Goal: Transaction & Acquisition: Book appointment/travel/reservation

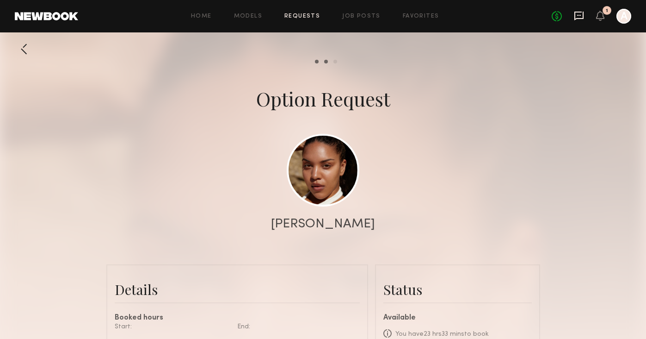
click at [578, 14] on icon at bounding box center [579, 16] width 10 height 10
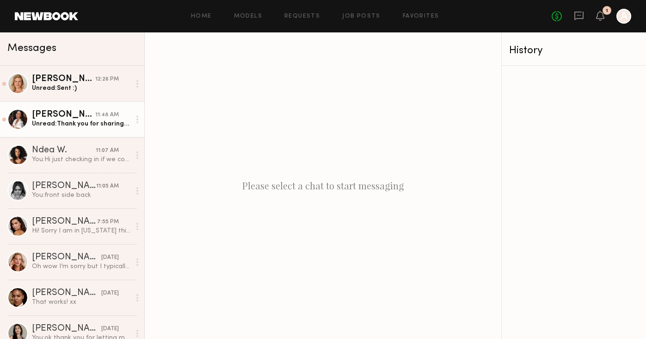
click at [88, 129] on link "AnnaNoel O. 11:48 AM Unread: Thank you for sharing! My rates start at $150/an h…" at bounding box center [72, 119] width 144 height 36
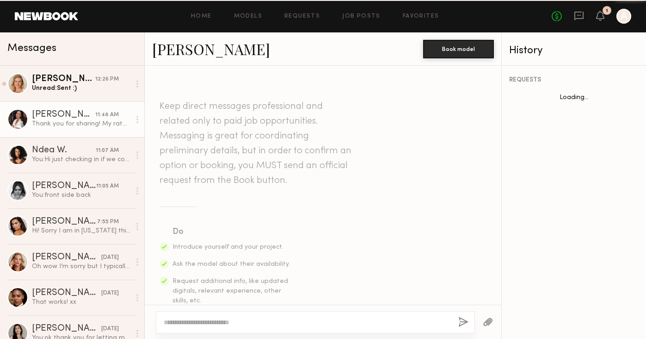
scroll to position [664, 0]
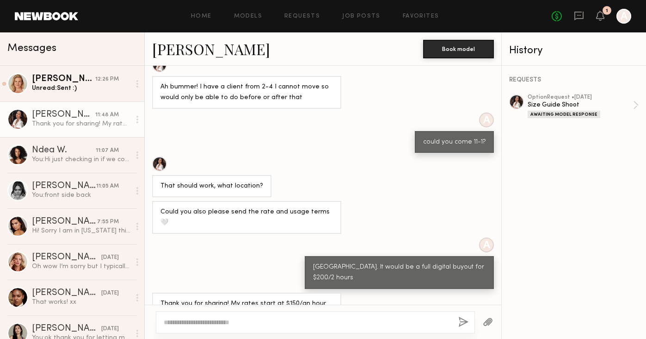
click at [225, 320] on textarea at bounding box center [307, 321] width 287 height 9
click at [257, 322] on textarea "**********" at bounding box center [307, 321] width 287 height 9
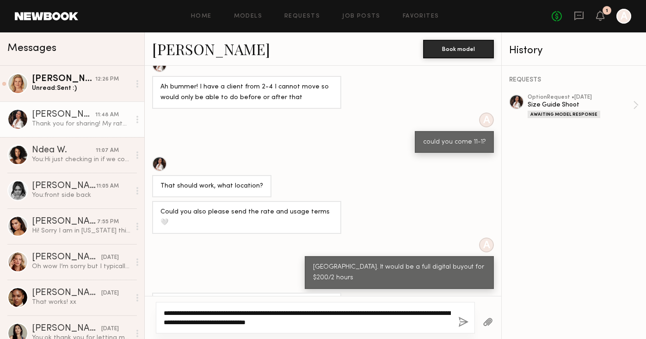
click at [377, 314] on textarea "**********" at bounding box center [307, 317] width 287 height 18
click at [376, 326] on textarea "**********" at bounding box center [307, 317] width 287 height 18
click at [307, 313] on textarea "**********" at bounding box center [307, 317] width 287 height 18
click at [278, 312] on textarea "**********" at bounding box center [307, 317] width 287 height 18
click at [276, 313] on textarea "**********" at bounding box center [307, 317] width 287 height 18
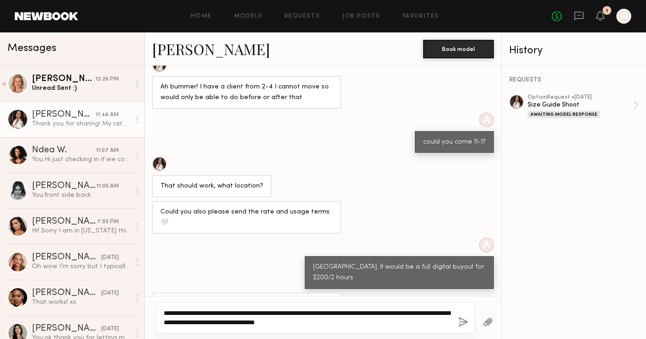
click at [315, 314] on textarea "**********" at bounding box center [307, 317] width 287 height 18
click at [406, 319] on textarea "**********" at bounding box center [307, 317] width 287 height 18
drag, startPoint x: 406, startPoint y: 320, endPoint x: 186, endPoint y: 325, distance: 219.7
click at [186, 325] on textarea "**********" at bounding box center [307, 317] width 287 height 18
click at [252, 321] on textarea "**********" at bounding box center [307, 317] width 287 height 18
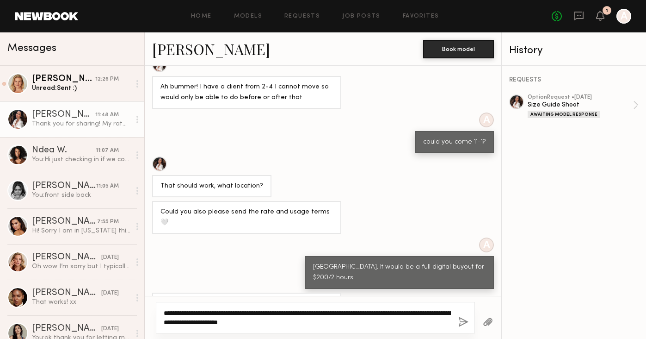
click at [256, 323] on textarea "**********" at bounding box center [307, 317] width 287 height 18
click at [265, 317] on textarea "**********" at bounding box center [307, 317] width 287 height 18
type textarea "**********"
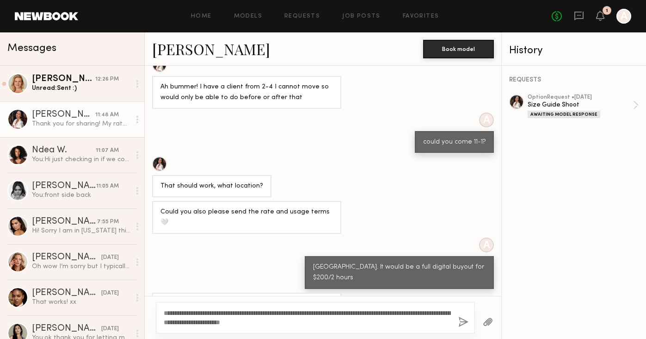
click at [324, 327] on div "**********" at bounding box center [315, 317] width 319 height 31
click at [406, 336] on div "**********" at bounding box center [323, 317] width 357 height 43
click at [405, 328] on div "**********" at bounding box center [315, 317] width 319 height 31
click at [458, 320] on button "button" at bounding box center [463, 322] width 10 height 12
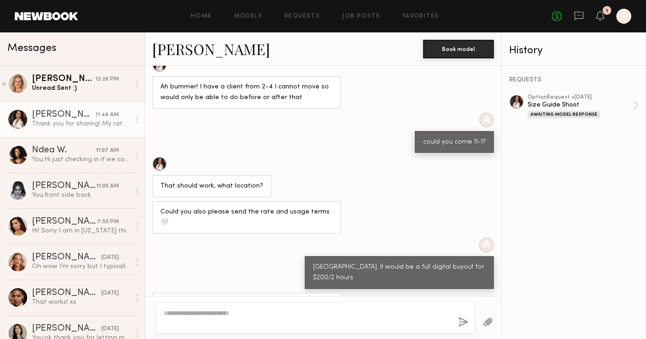
scroll to position [800, 0]
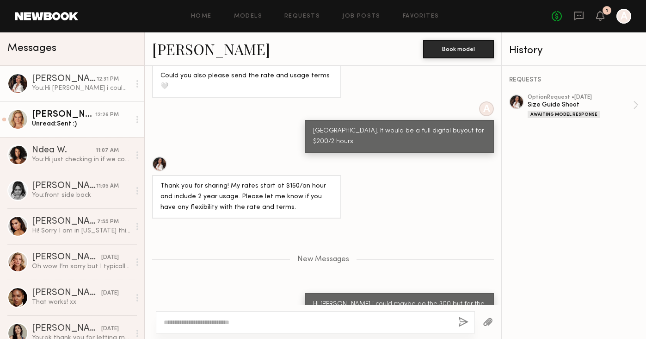
click at [102, 128] on link "Steph W. 12:26 PM Unread: Sent :)" at bounding box center [72, 119] width 144 height 36
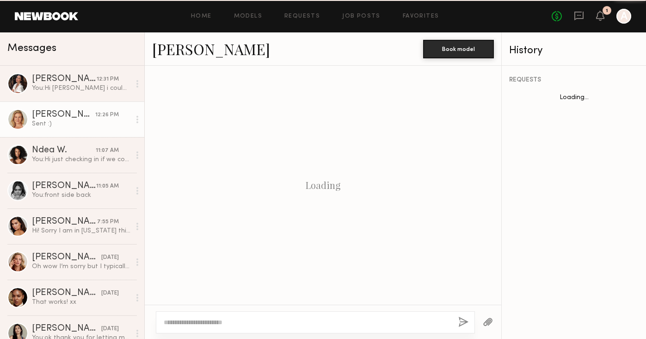
scroll to position [528, 0]
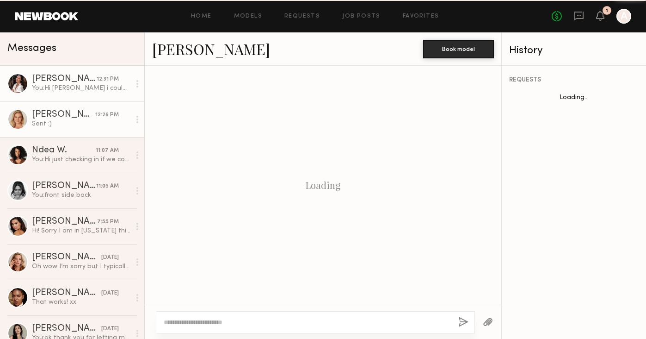
click at [118, 92] on div "You: Hi Babe i could maybe do the 300 but for the terms a full digital buyout i…" at bounding box center [81, 88] width 99 height 9
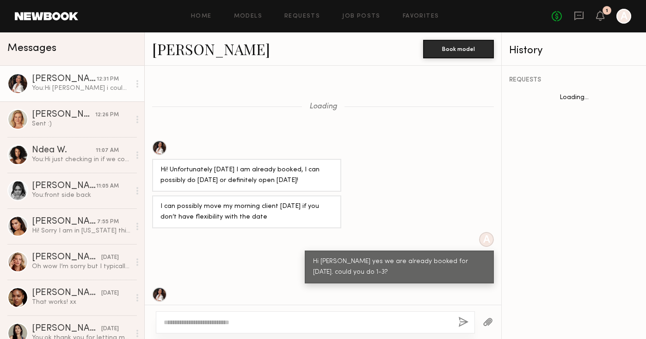
scroll to position [323, 0]
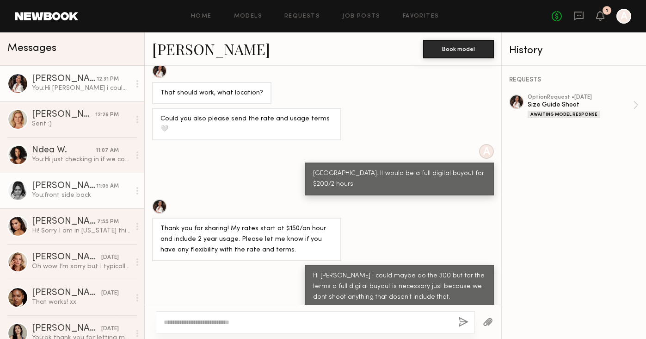
click at [93, 177] on link "McKenzie M. 11:05 AM You: front side back" at bounding box center [72, 190] width 144 height 36
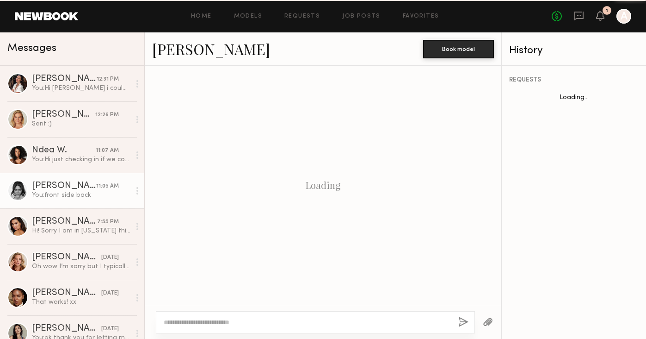
scroll to position [681, 0]
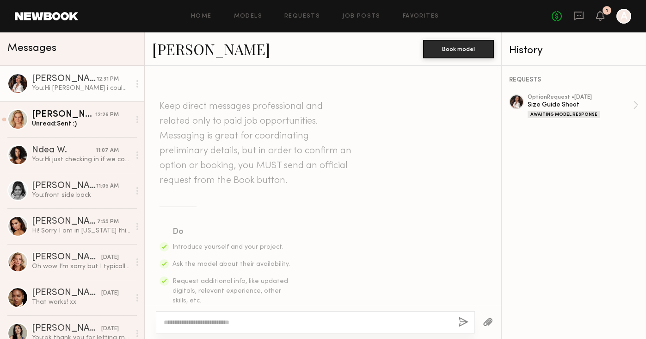
scroll to position [800, 0]
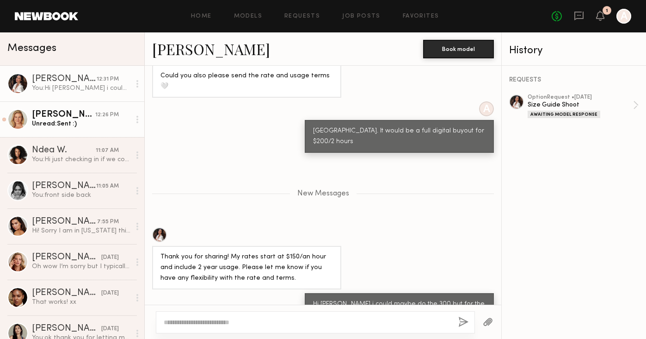
click at [66, 107] on link "[PERSON_NAME] 12:26 PM Unread: Sent :)" at bounding box center [72, 119] width 144 height 36
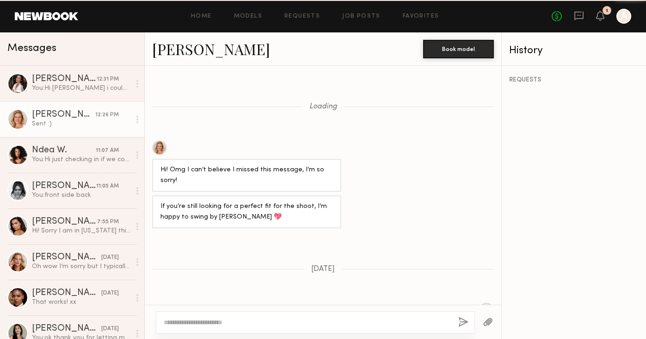
scroll to position [528, 0]
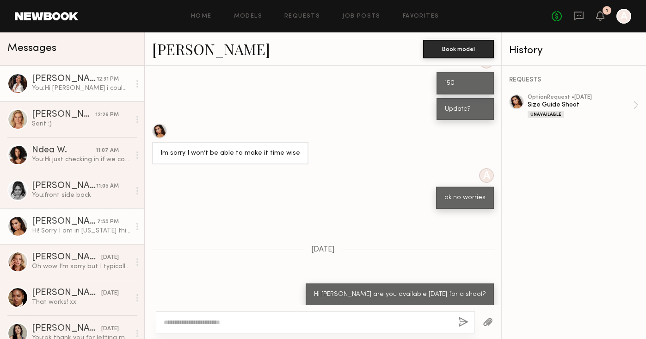
scroll to position [739, 0]
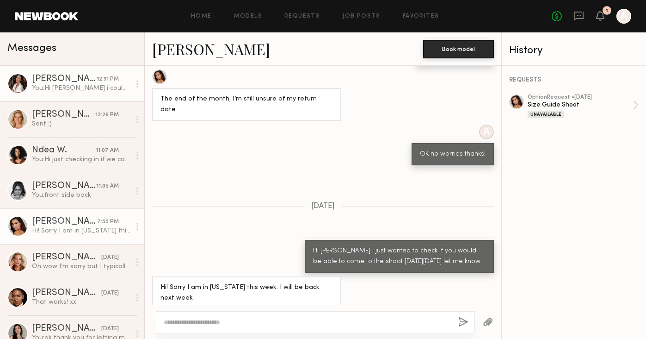
click at [98, 88] on div "You: Hi Babe i could maybe do the 300 but for the terms a full digital buyout i…" at bounding box center [81, 88] width 99 height 9
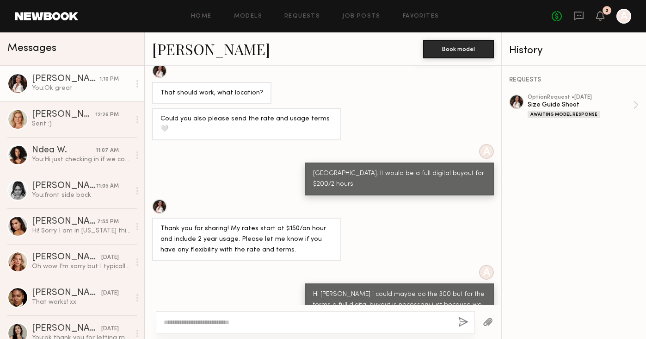
scroll to position [493, 0]
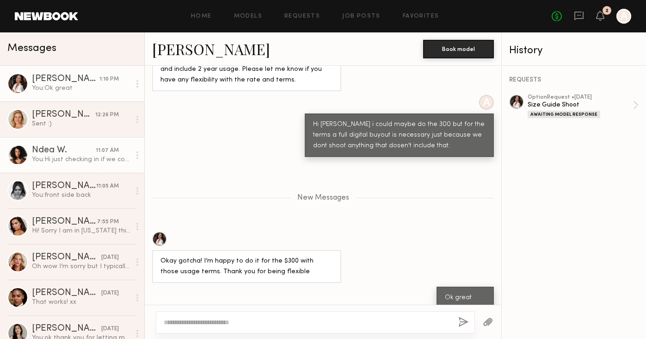
click at [75, 166] on link "Ndea W. 11:07 AM You: Hi just checking in if we could make something work" at bounding box center [72, 155] width 144 height 36
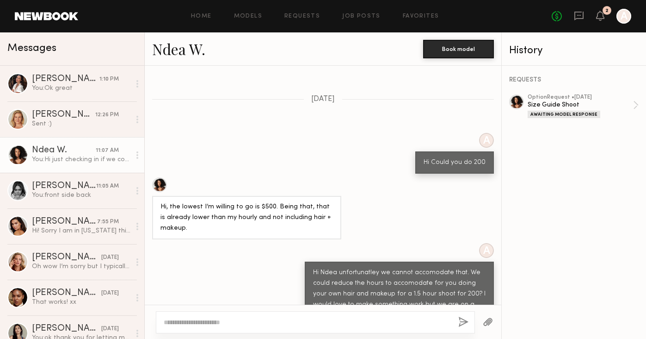
scroll to position [641, 0]
click at [185, 48] on link "Ndea W." at bounding box center [178, 49] width 53 height 20
click at [203, 320] on textarea at bounding box center [307, 321] width 287 height 9
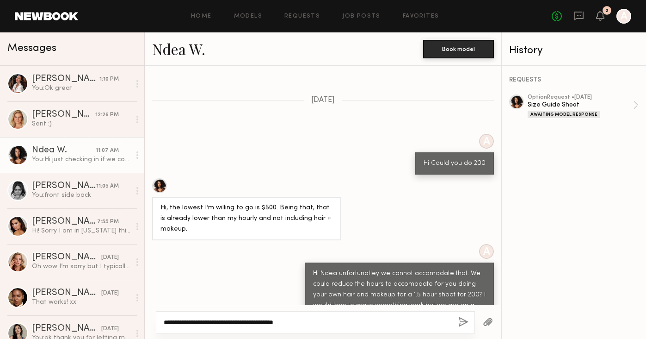
scroll to position [733, 0]
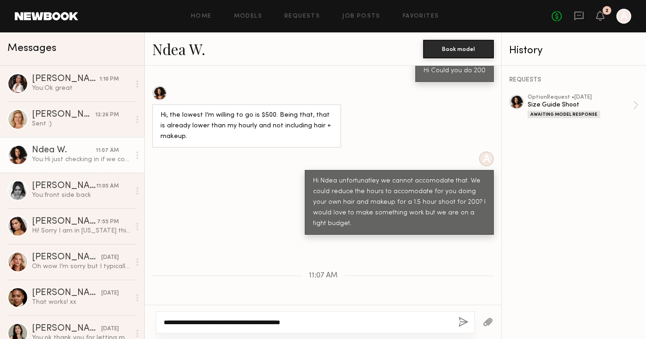
click at [300, 325] on textarea "**********" at bounding box center [307, 321] width 287 height 9
click at [326, 321] on textarea "**********" at bounding box center [307, 321] width 287 height 9
type textarea "**********"
click at [464, 317] on button "button" at bounding box center [463, 322] width 10 height 12
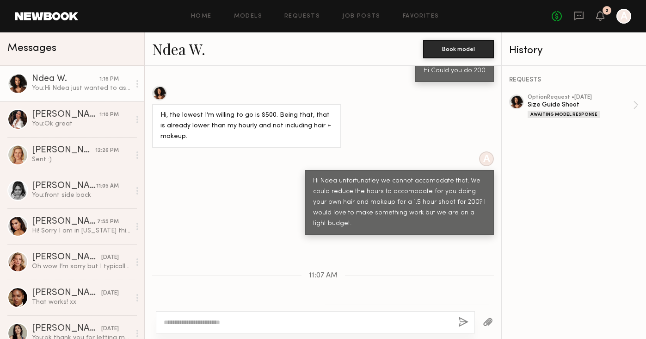
scroll to position [840, 0]
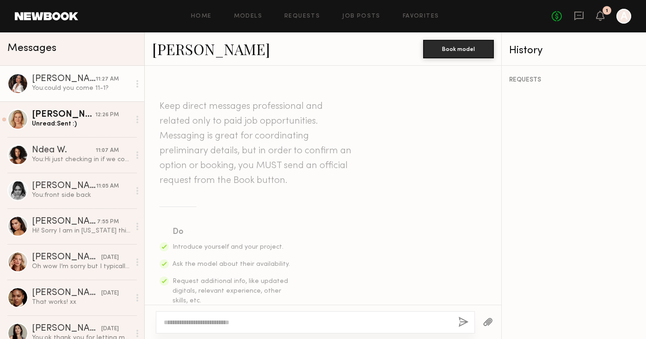
scroll to position [800, 0]
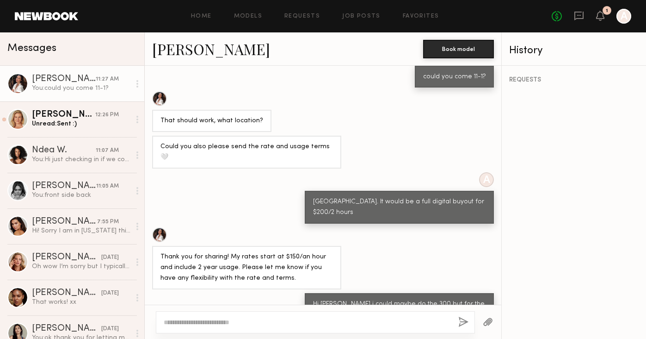
click at [91, 84] on div "You: could you come 11-1?" at bounding box center [81, 88] width 99 height 9
click at [181, 56] on link "[PERSON_NAME]" at bounding box center [211, 49] width 118 height 20
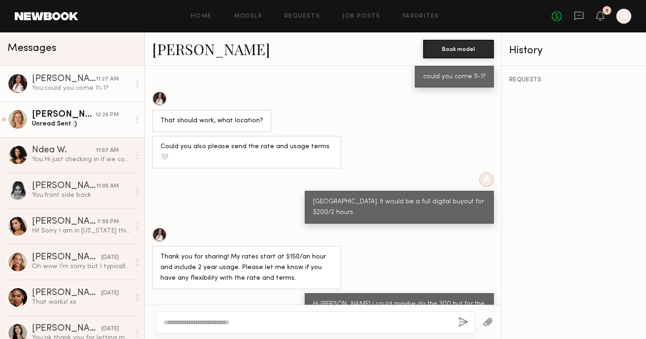
click at [64, 108] on link "[PERSON_NAME] 12:26 PM Unread: Sent :)" at bounding box center [72, 119] width 144 height 36
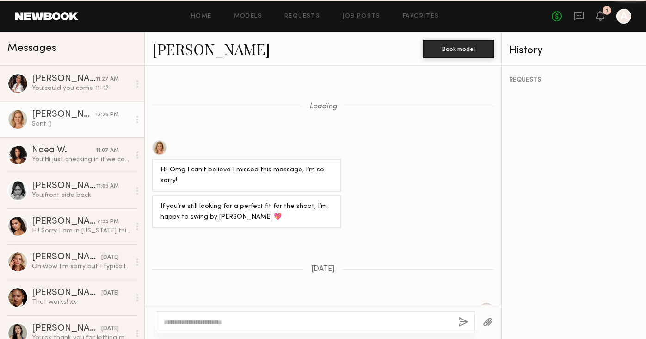
scroll to position [528, 0]
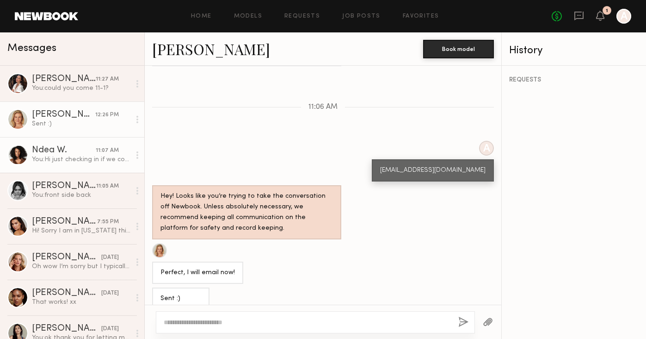
click at [123, 157] on div "You: Hi just checking in if we could make something work" at bounding box center [81, 159] width 99 height 9
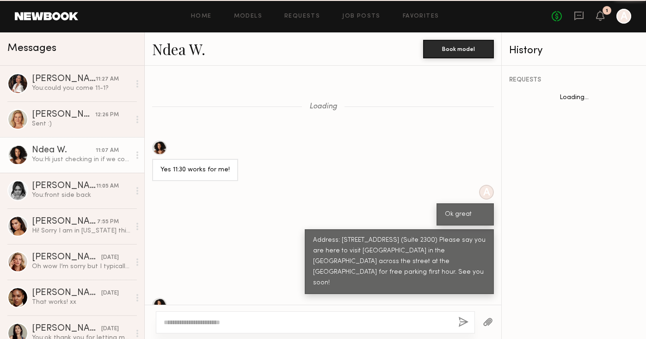
scroll to position [733, 0]
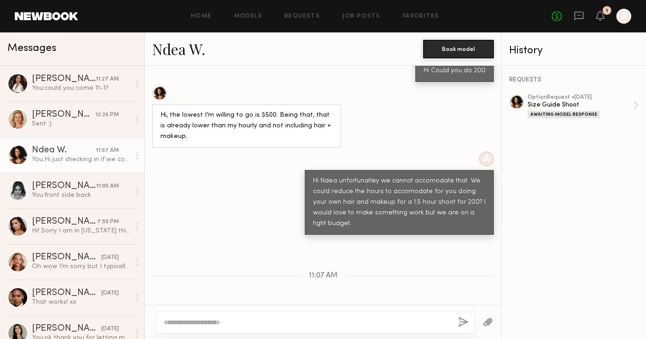
click at [601, 20] on div "1" at bounding box center [600, 17] width 8 height 12
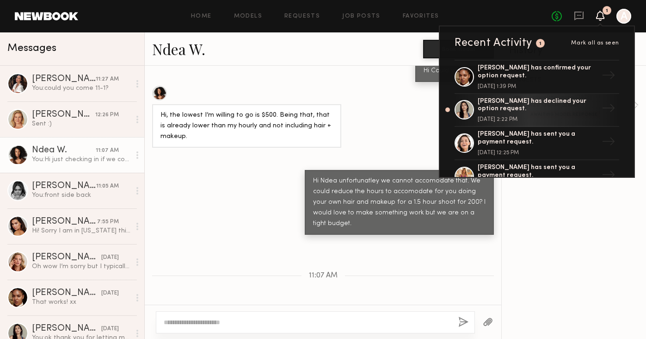
click at [128, 26] on header "Home Models Requests Job Posts Favorites Sign Out No fees up to $5,000 1 Recent…" at bounding box center [323, 16] width 646 height 32
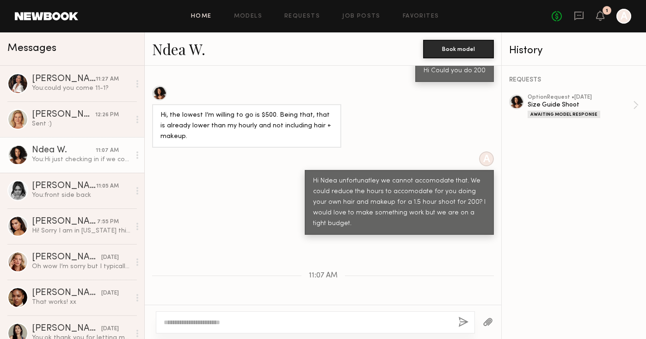
click at [201, 18] on link "Home" at bounding box center [201, 16] width 21 height 6
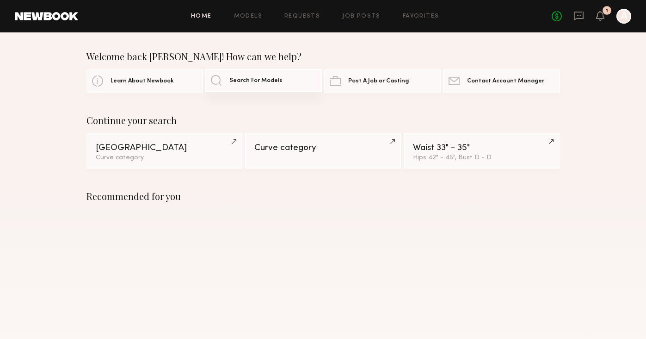
click at [236, 87] on link "Search For Models" at bounding box center [263, 80] width 117 height 23
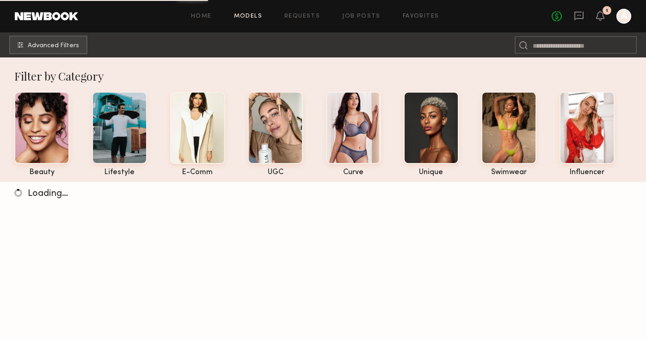
click at [558, 55] on nb-browse-subheader "Advanced Filters" at bounding box center [323, 44] width 646 height 25
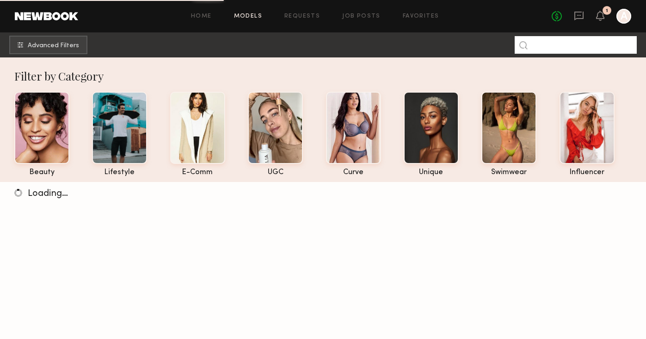
click at [556, 43] on input at bounding box center [576, 45] width 122 height 18
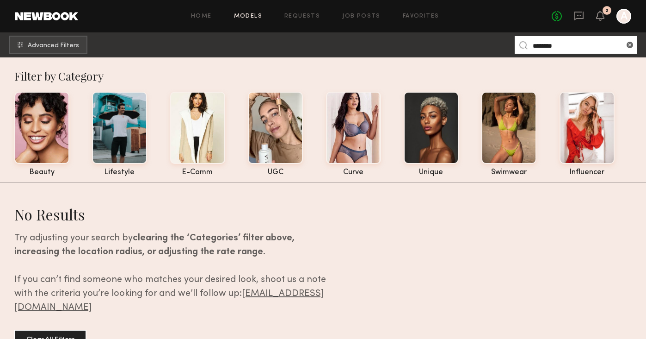
click at [547, 48] on input "********" at bounding box center [576, 45] width 122 height 18
type input "********"
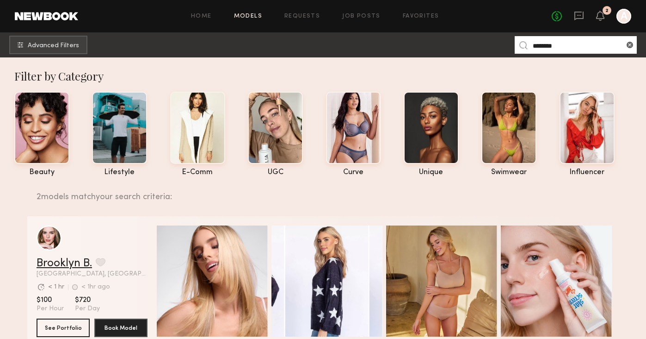
click at [69, 263] on link "Brooklyn B." at bounding box center [64, 263] width 55 height 11
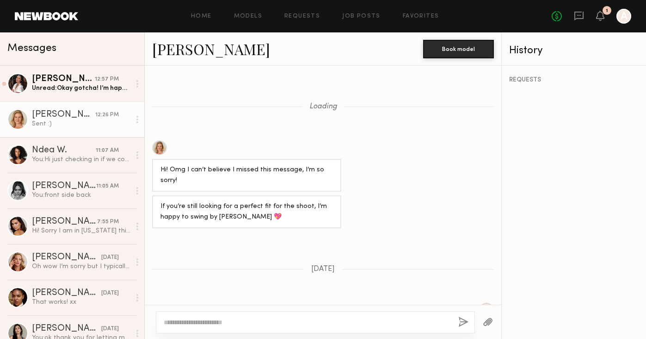
click at [81, 75] on div "[PERSON_NAME]" at bounding box center [63, 78] width 63 height 9
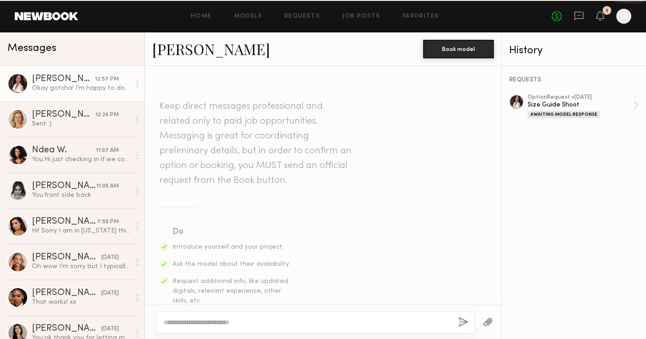
scroll to position [785, 0]
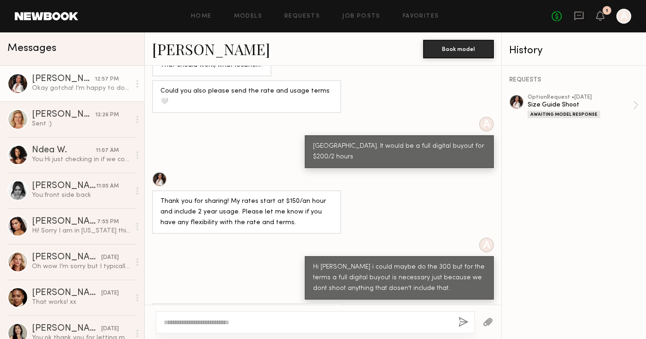
click at [278, 318] on textarea at bounding box center [307, 321] width 287 height 9
type textarea "********"
click at [465, 318] on button "button" at bounding box center [463, 322] width 10 height 12
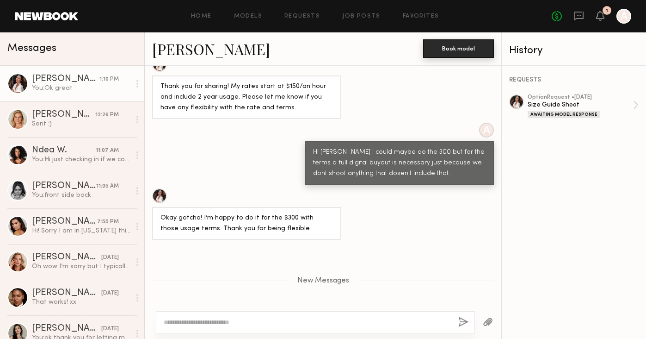
click at [453, 53] on button "Book model" at bounding box center [458, 48] width 71 height 18
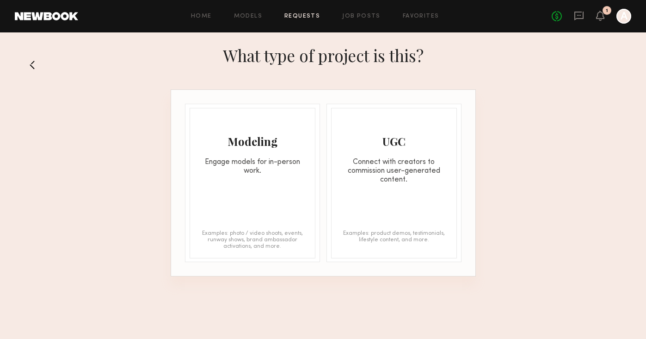
click at [183, 187] on div "Modeling Engage models for in-person work. Examples: photo / video shoots, even…" at bounding box center [323, 183] width 304 height 186
click at [211, 186] on div "Modeling Engage models for in-person work. Examples: photo / video shoots, even…" at bounding box center [253, 183] width 126 height 150
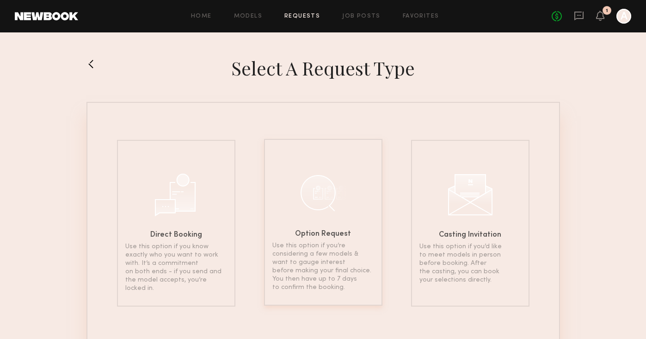
click at [294, 229] on div "Option Request Use this option if you’re considering a few models & want to gau…" at bounding box center [323, 222] width 118 height 166
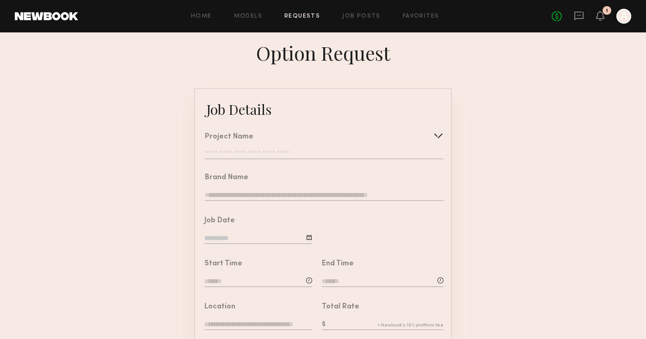
click at [283, 152] on input "text" at bounding box center [324, 154] width 239 height 9
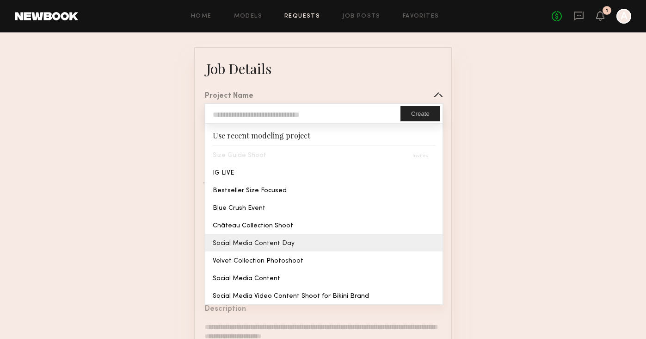
scroll to position [40, 0]
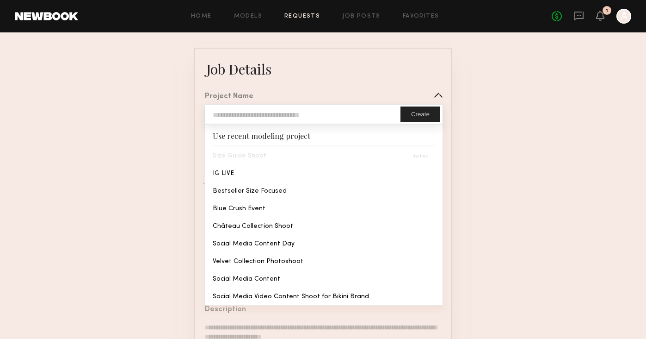
click at [297, 160] on div "Size Guide Shoot" at bounding box center [323, 155] width 237 height 18
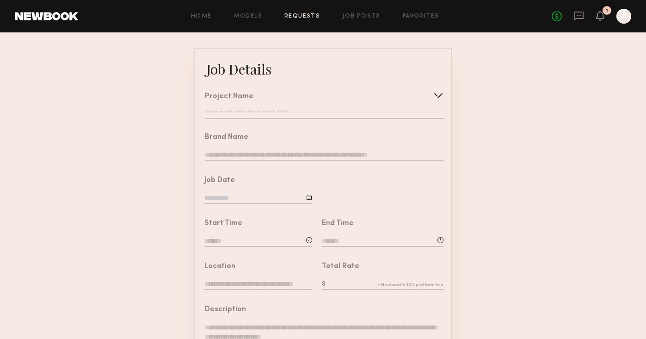
click at [467, 108] on form "Job Details Project Name Create Use recent modeling project Size Guide Shoot IG…" at bounding box center [323, 306] width 646 height 516
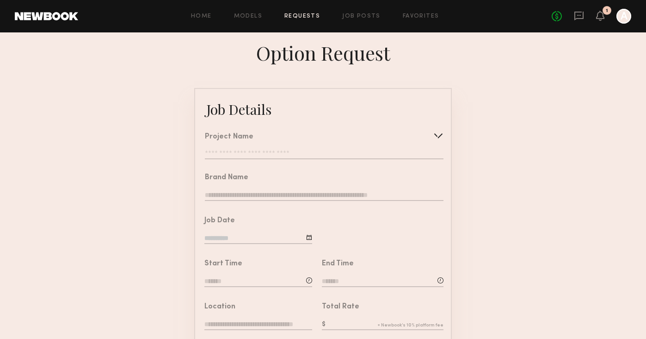
click at [302, 17] on link "Requests" at bounding box center [302, 16] width 36 height 6
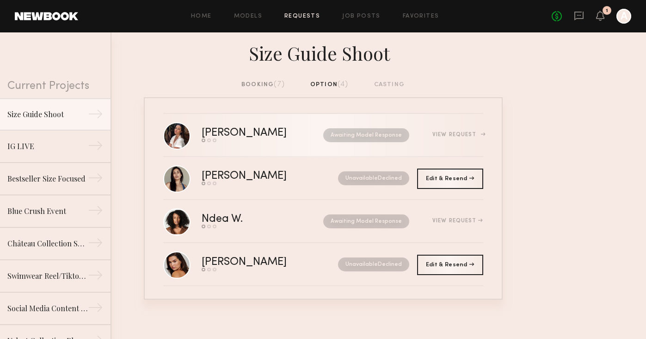
click at [281, 142] on div "Send request Model response Book model" at bounding box center [254, 140] width 104 height 4
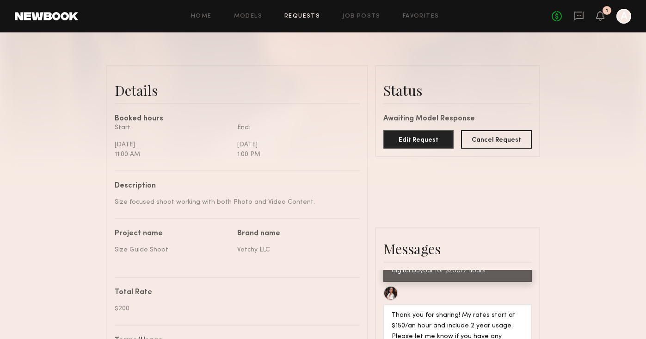
scroll to position [183, 0]
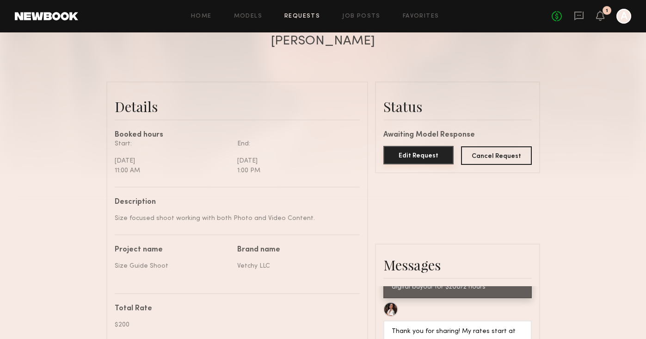
click at [437, 153] on button "Edit Request" at bounding box center [418, 155] width 71 height 18
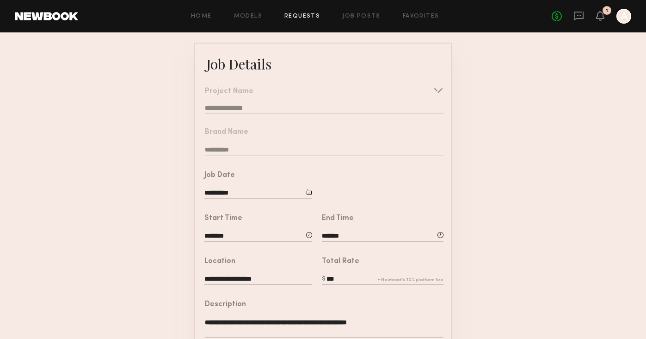
scroll to position [53, 0]
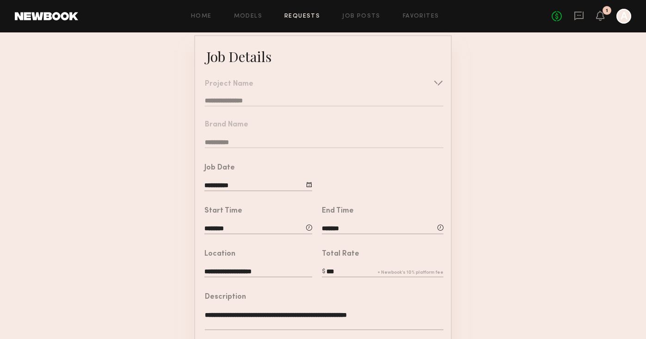
click at [332, 271] on input "***" at bounding box center [383, 272] width 122 height 10
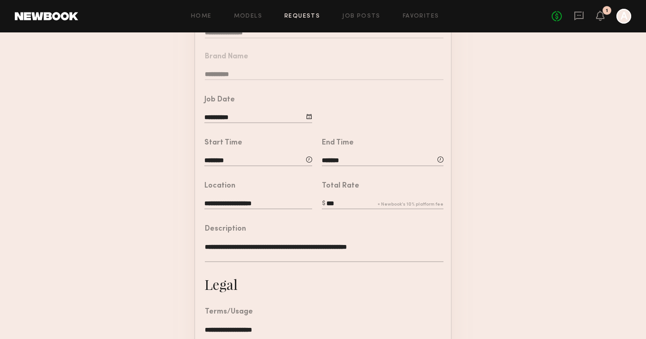
scroll to position [255, 0]
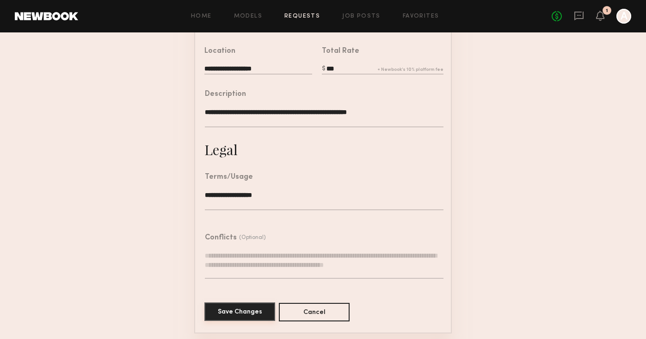
type input "***"
click at [256, 313] on button "Save Changes" at bounding box center [239, 311] width 71 height 18
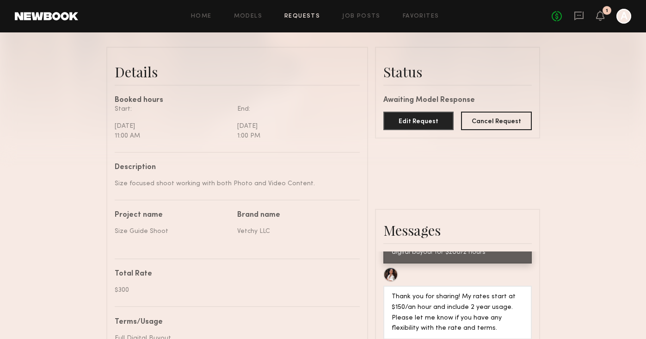
scroll to position [216, 0]
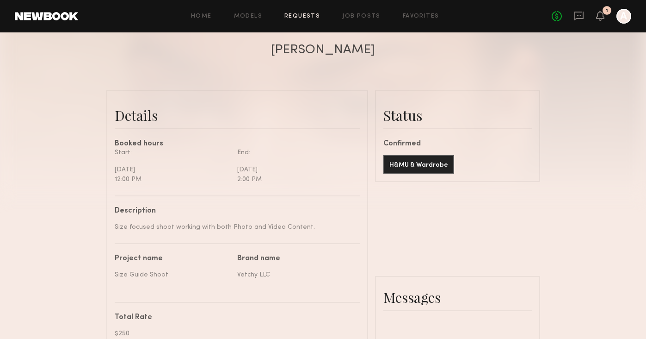
scroll to position [500, 0]
click at [326, 54] on div "[PERSON_NAME]" at bounding box center [323, 49] width 104 height 13
click at [255, 13] on link "Models" at bounding box center [248, 16] width 28 height 6
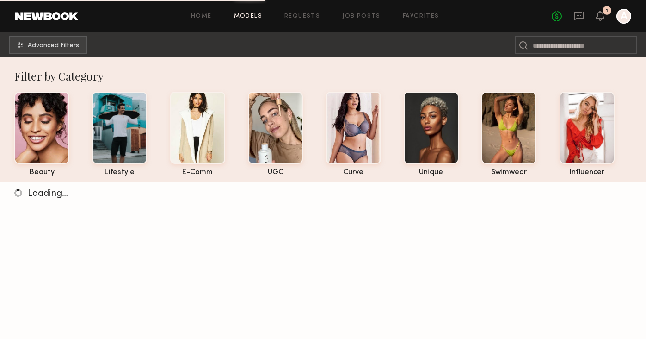
click at [585, 11] on div "No fees up to $5,000 1 A" at bounding box center [592, 16] width 80 height 15
click at [576, 22] on div "No fees up to $5,000 1 A" at bounding box center [592, 16] width 80 height 15
click at [581, 16] on icon at bounding box center [579, 16] width 10 height 10
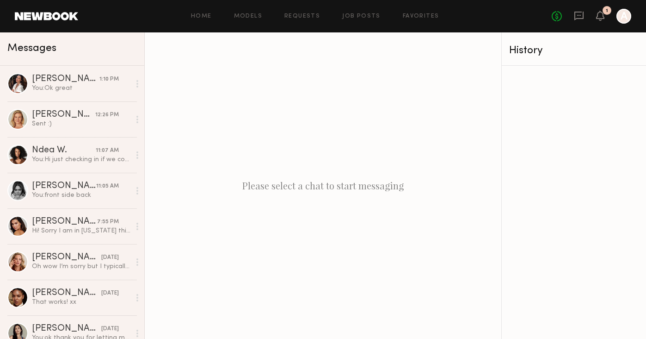
click at [60, 65] on div "Messages" at bounding box center [72, 48] width 144 height 33
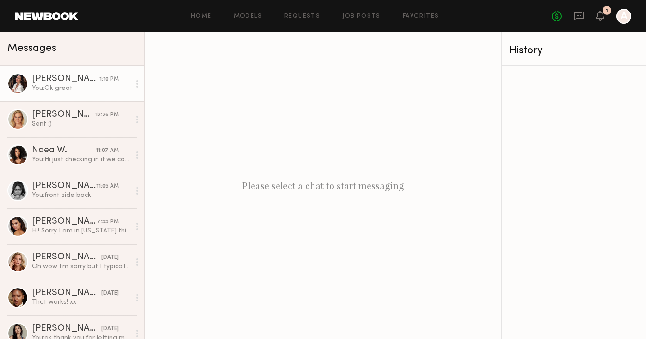
click at [58, 83] on div "[PERSON_NAME]" at bounding box center [66, 78] width 68 height 9
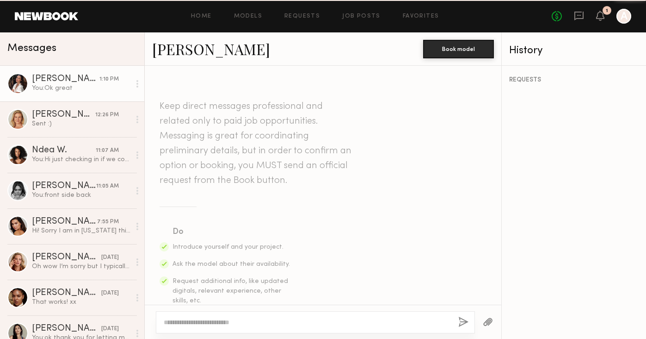
scroll to position [829, 0]
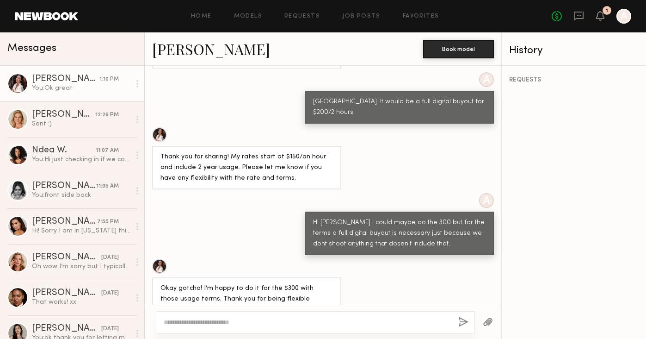
click at [191, 49] on link "[PERSON_NAME]" at bounding box center [211, 49] width 118 height 20
click at [305, 13] on link "Requests" at bounding box center [302, 16] width 36 height 6
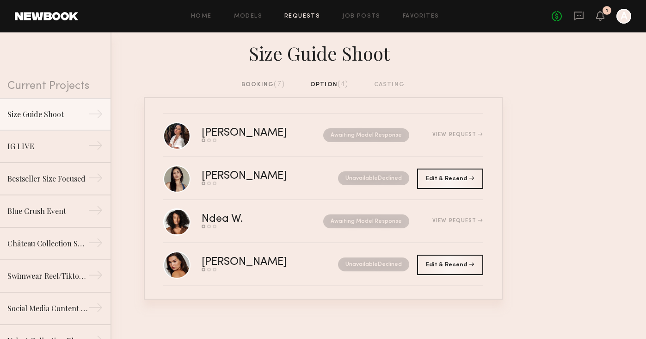
click at [264, 87] on div "booking (7)" at bounding box center [262, 85] width 43 height 10
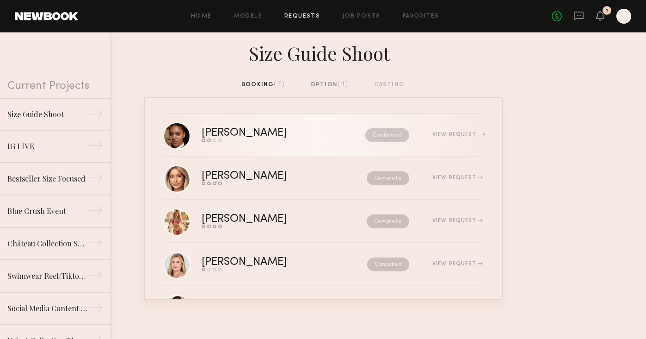
click at [271, 132] on div "[PERSON_NAME]" at bounding box center [264, 133] width 124 height 11
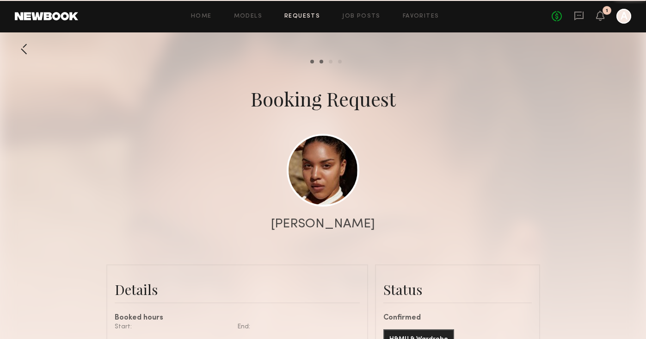
scroll to position [500, 0]
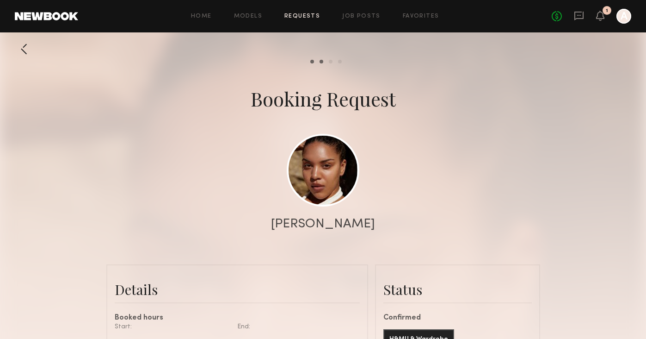
click at [322, 215] on div at bounding box center [323, 185] width 646 height 370
click at [328, 187] on link at bounding box center [323, 169] width 73 height 73
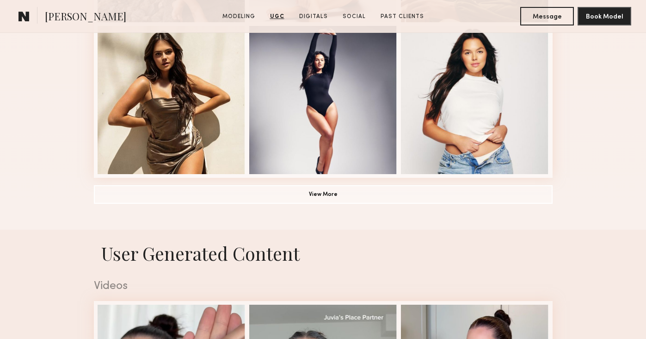
scroll to position [554, 0]
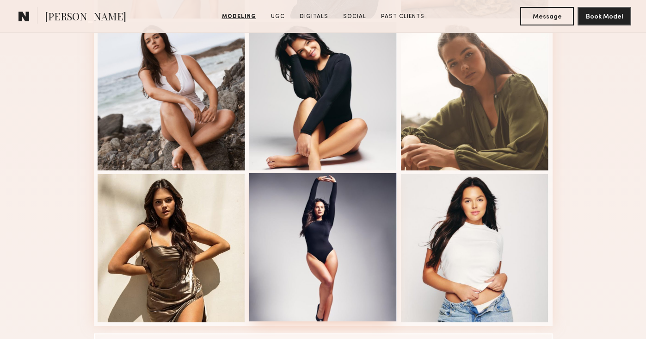
click at [337, 204] on div at bounding box center [323, 247] width 148 height 148
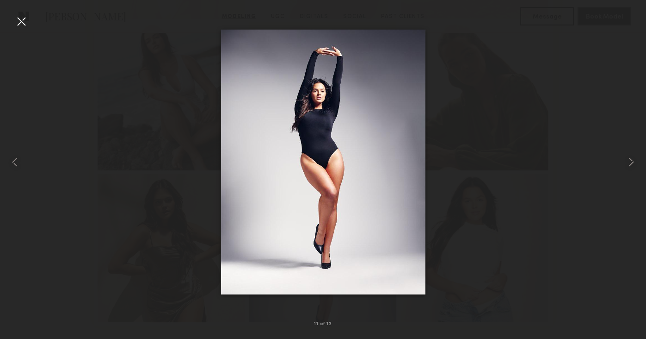
click at [475, 185] on div at bounding box center [323, 162] width 646 height 294
click at [17, 30] on div at bounding box center [13, 162] width 26 height 294
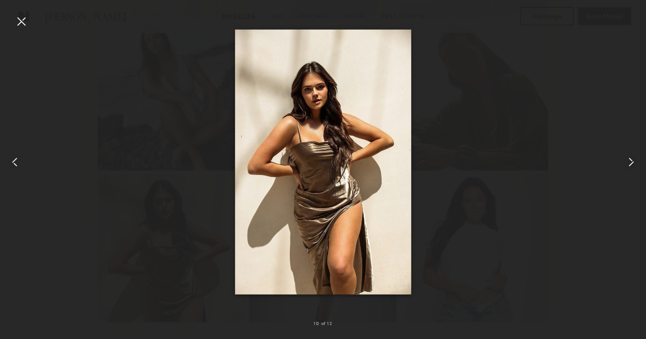
click at [29, 8] on nb-gallery-light "10 of 12" at bounding box center [323, 169] width 646 height 339
click at [21, 22] on div at bounding box center [21, 21] width 15 height 15
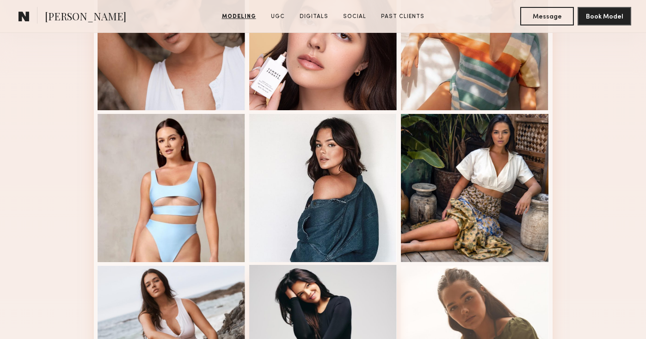
scroll to position [304, 0]
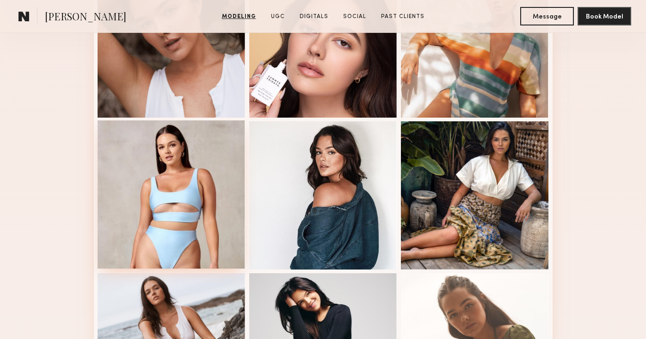
click at [225, 200] on div at bounding box center [172, 194] width 148 height 148
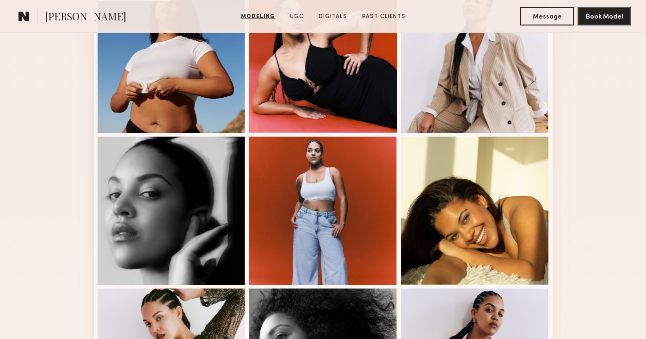
scroll to position [730, 0]
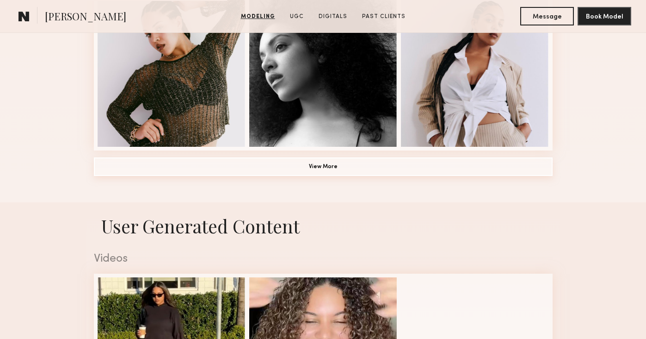
click at [252, 168] on button "View More" at bounding box center [323, 166] width 459 height 18
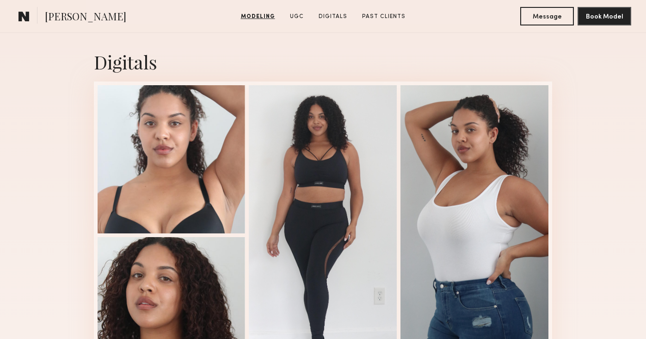
scroll to position [1825, 0]
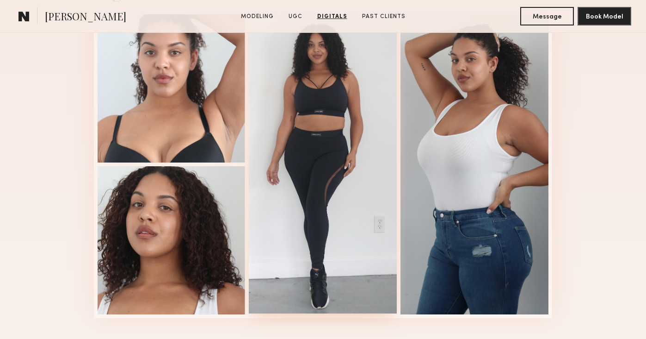
click at [368, 105] on div at bounding box center [323, 163] width 148 height 300
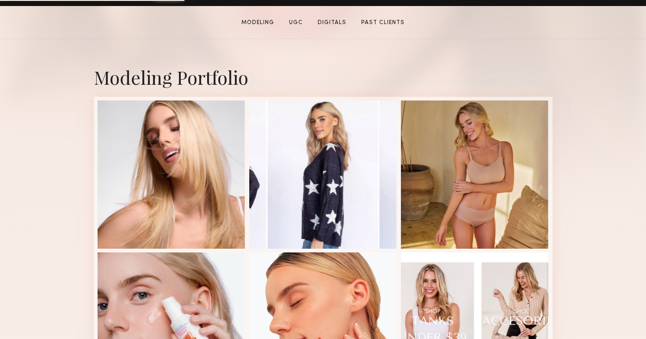
scroll to position [179, 0]
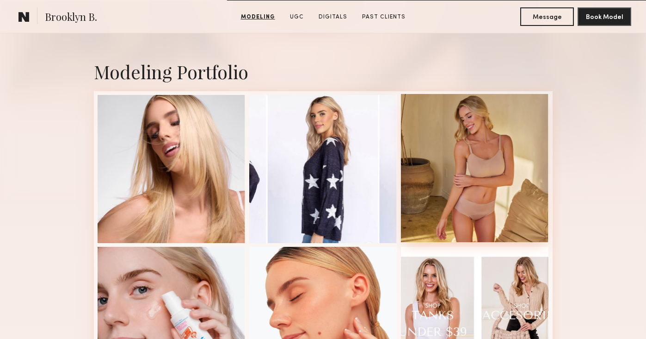
click at [404, 120] on div at bounding box center [475, 168] width 148 height 148
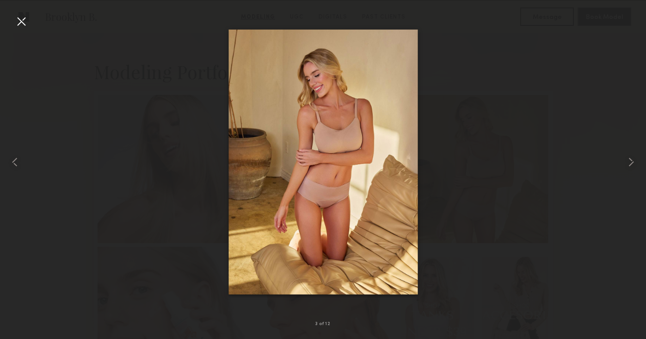
click at [119, 205] on div at bounding box center [323, 162] width 646 height 294
click at [24, 26] on div at bounding box center [21, 21] width 15 height 15
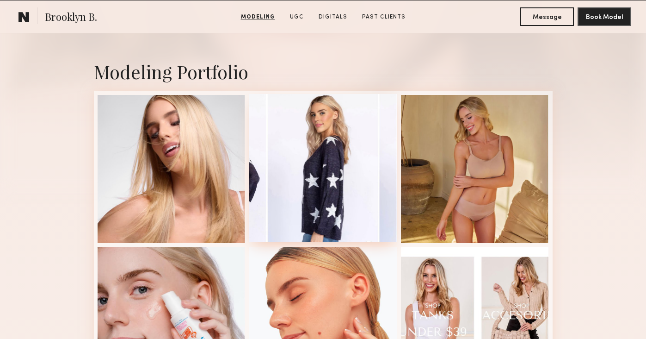
scroll to position [0, 0]
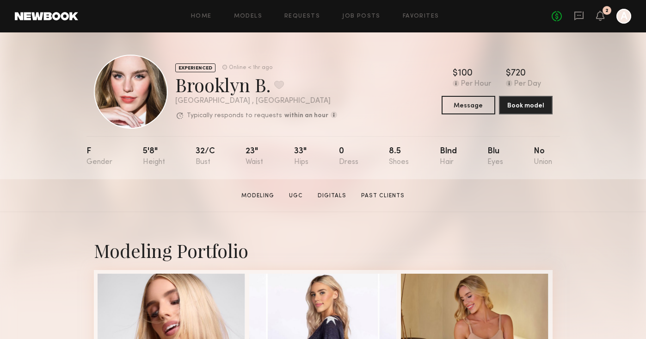
click at [606, 18] on div "No fees up to $5,000 2 A" at bounding box center [592, 16] width 80 height 15
click at [598, 18] on icon at bounding box center [600, 15] width 7 height 6
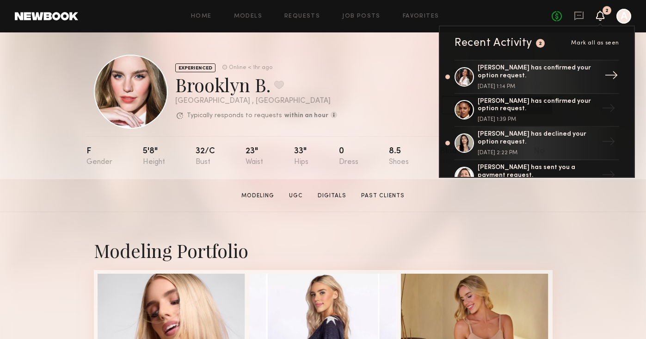
click at [550, 79] on div "AnnaNoel O. has confirmed your option request." at bounding box center [538, 72] width 120 height 16
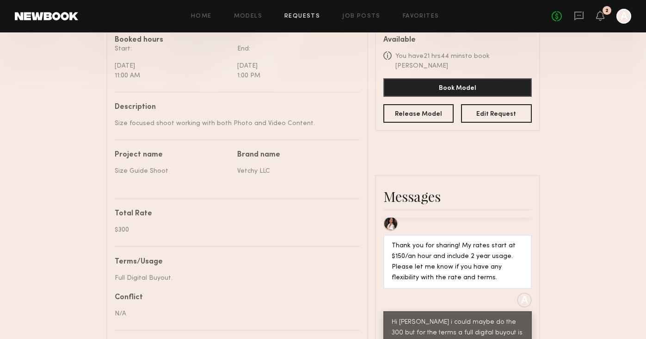
scroll to position [277, 0]
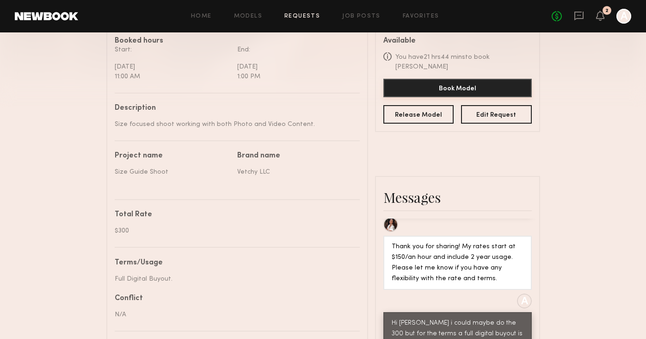
click at [410, 80] on button "Book Model" at bounding box center [457, 88] width 148 height 18
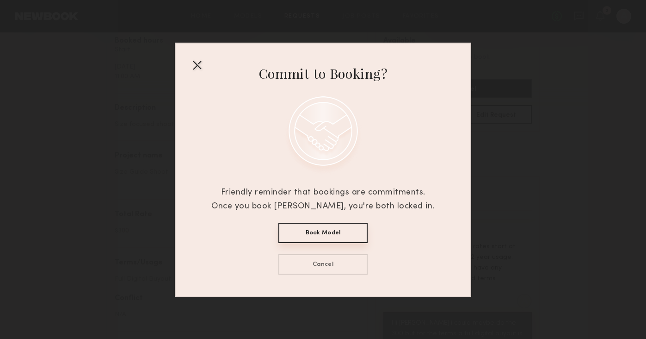
click at [332, 231] on button "Book Model" at bounding box center [322, 232] width 89 height 20
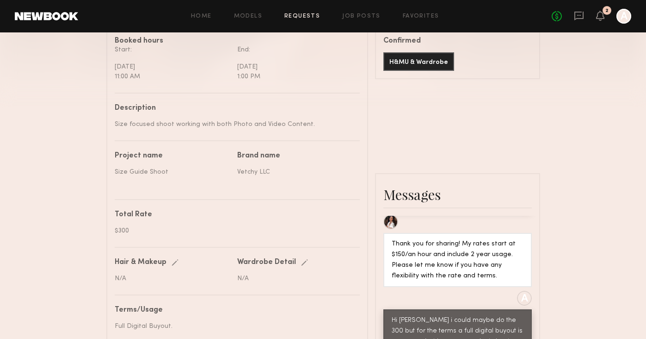
click at [586, 14] on div "No fees up to $5,000 2 A" at bounding box center [592, 16] width 80 height 15
click at [581, 15] on icon at bounding box center [579, 15] width 4 height 1
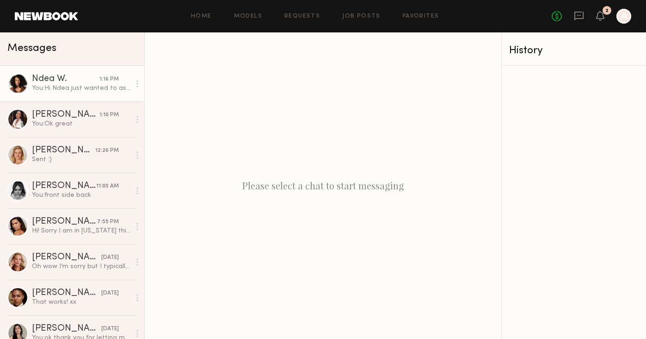
click at [88, 88] on div "You: Hi Ndea just wanted to ask if you could do the $200 for 1 hour" at bounding box center [81, 88] width 99 height 9
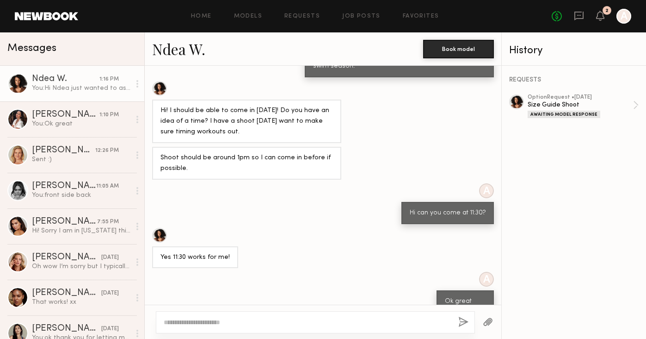
scroll to position [512, 0]
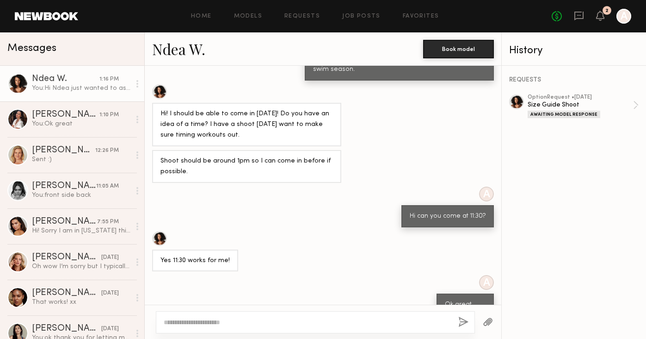
click at [182, 52] on link "Ndea W." at bounding box center [178, 49] width 53 height 20
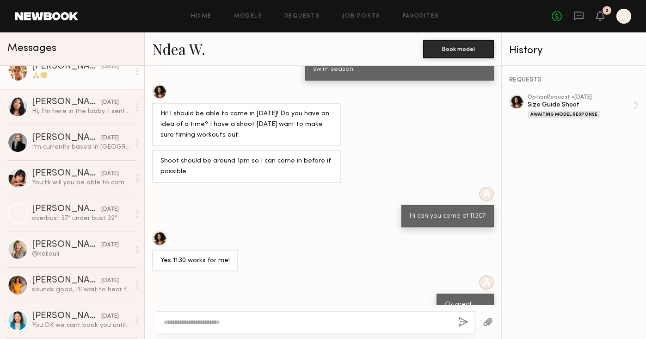
scroll to position [313, 0]
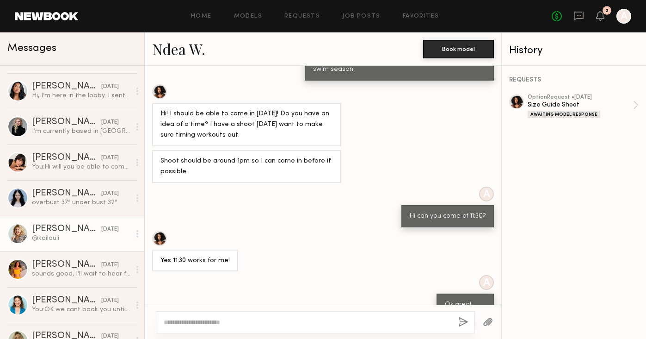
click at [83, 232] on div "Kaila U." at bounding box center [66, 228] width 69 height 9
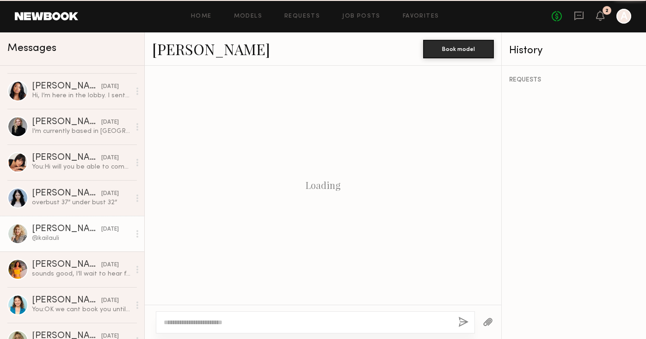
scroll to position [698, 0]
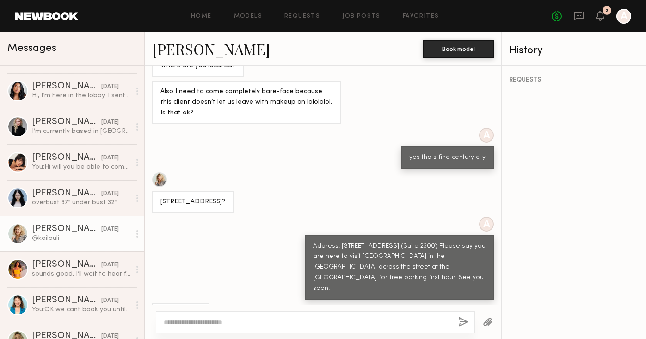
click at [186, 49] on link "Kaila U." at bounding box center [211, 49] width 118 height 20
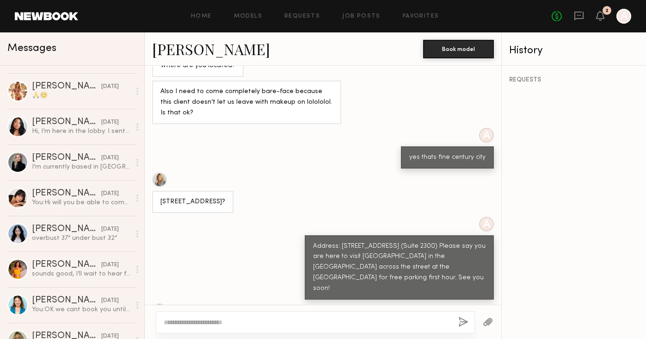
scroll to position [0, 0]
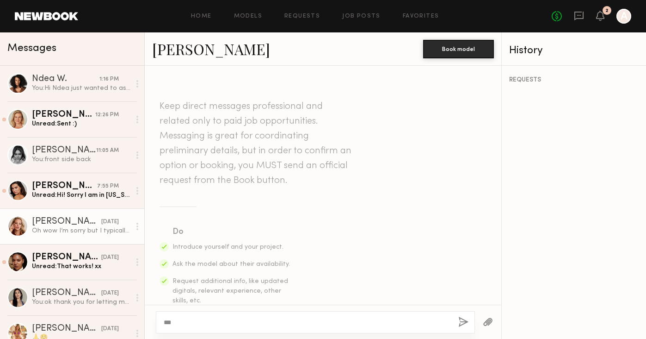
scroll to position [958, 0]
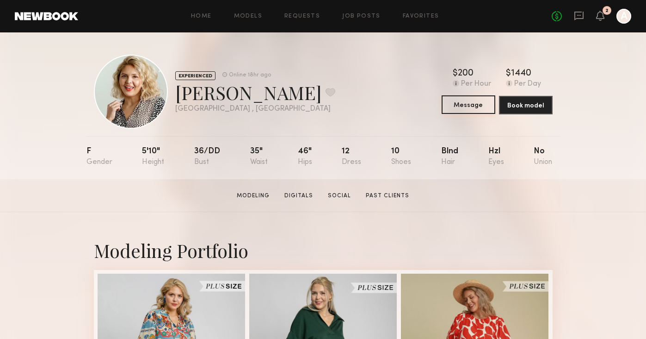
click at [465, 112] on button "Message" at bounding box center [469, 104] width 54 height 18
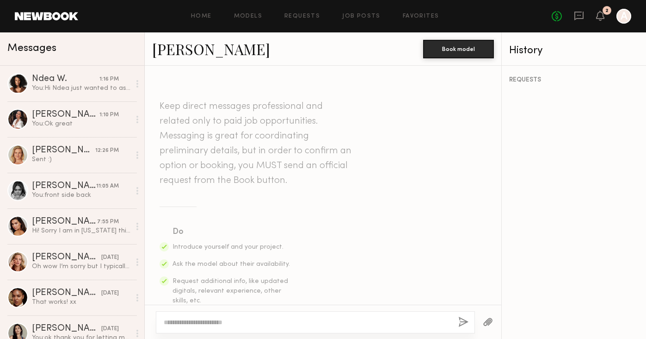
scroll to position [698, 0]
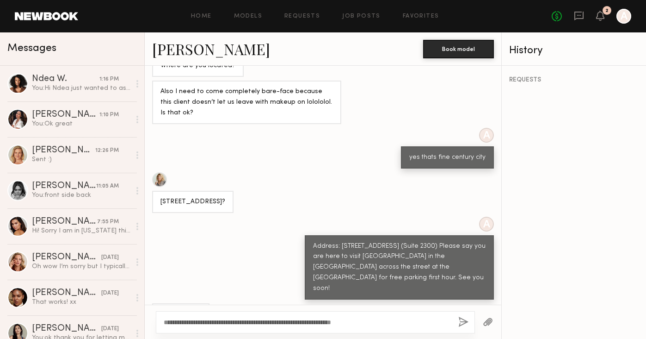
click at [428, 323] on textarea "**********" at bounding box center [307, 321] width 287 height 9
type textarea "**********"
click at [463, 324] on button "button" at bounding box center [463, 322] width 10 height 12
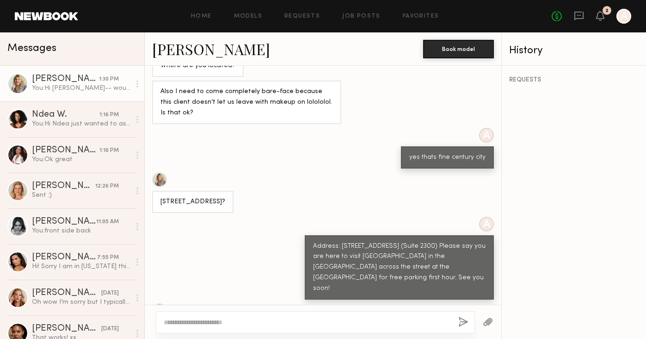
scroll to position [893, 0]
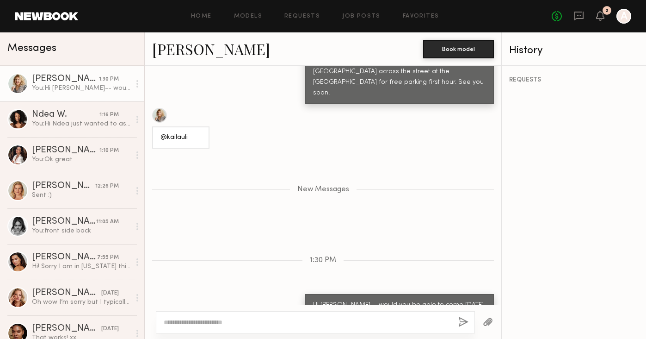
click at [412, 318] on textarea at bounding box center [307, 321] width 287 height 9
type textarea "*******"
click at [385, 324] on textarea "*******" at bounding box center [307, 321] width 287 height 9
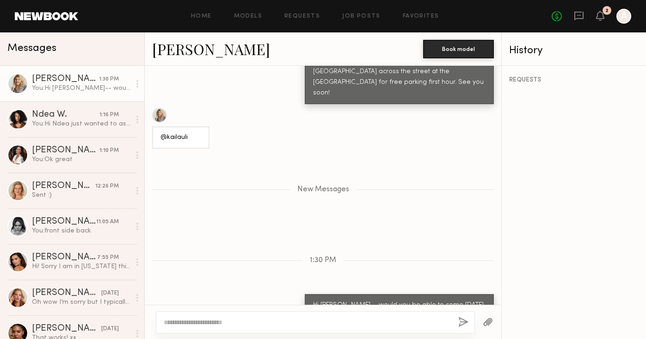
type textarea "*"
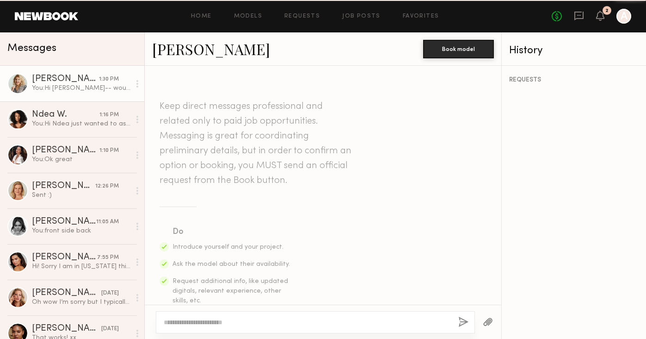
scroll to position [823, 0]
